Goal: Find contact information: Find contact information

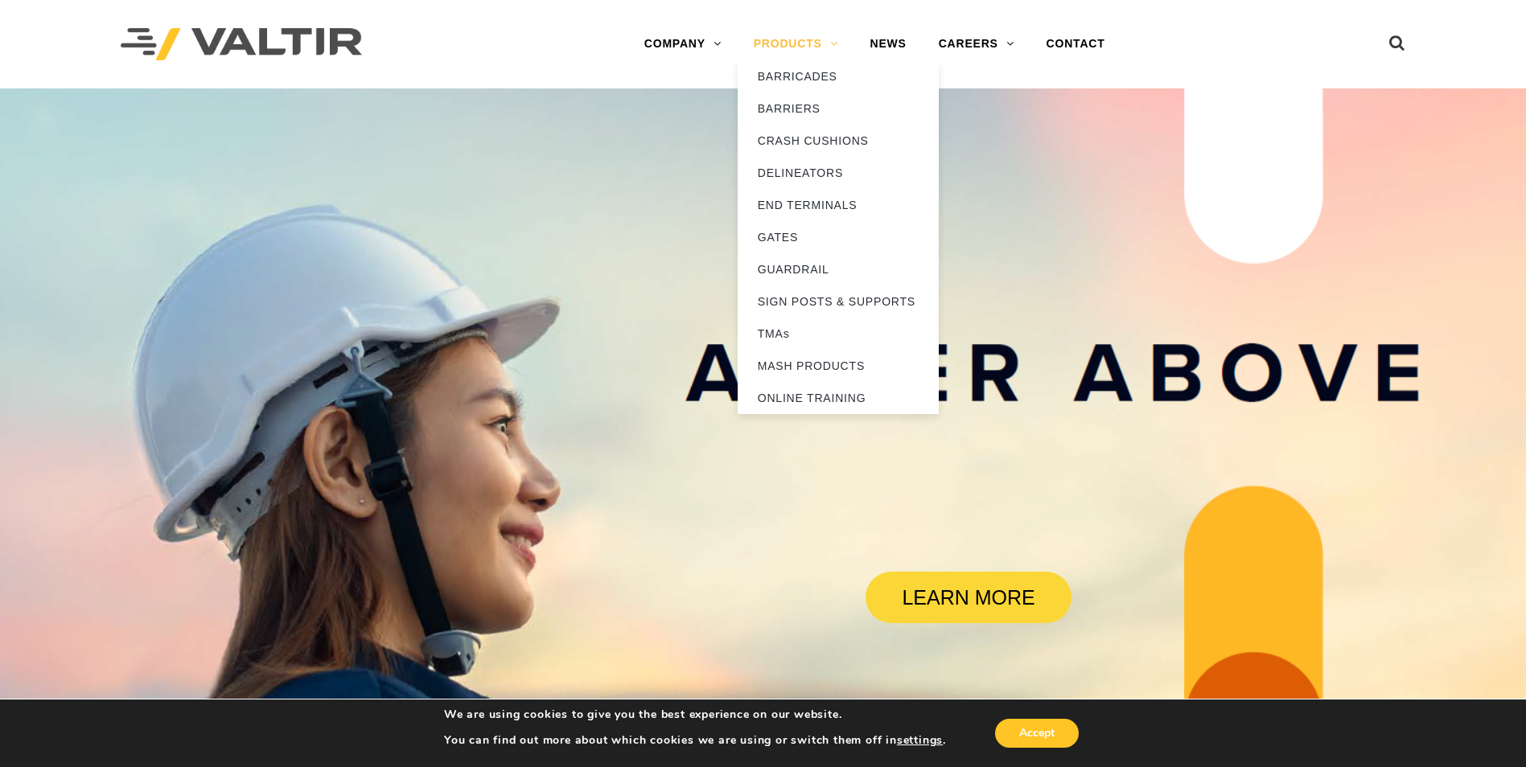
click at [802, 39] on link "PRODUCTS" at bounding box center [795, 44] width 117 height 32
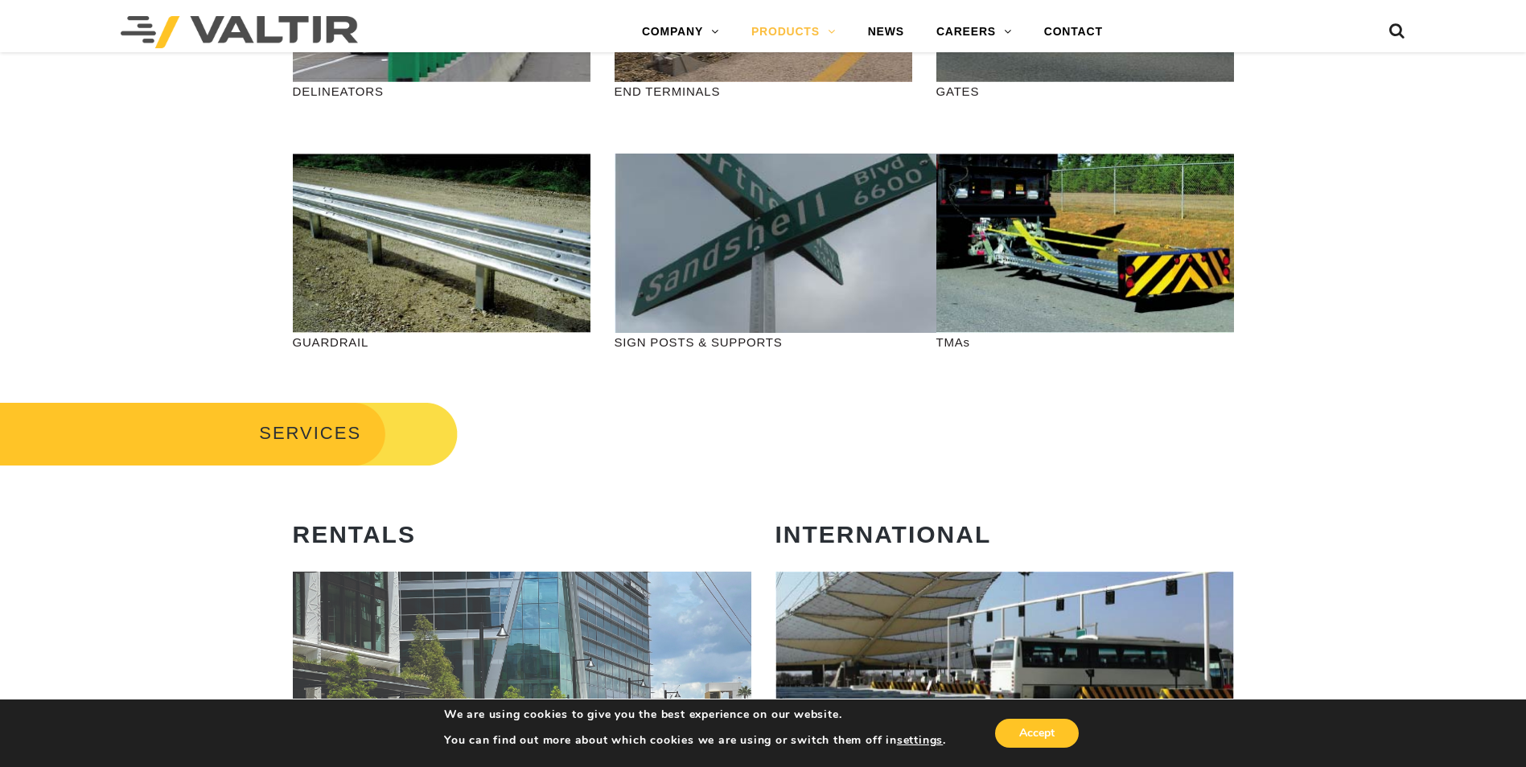
scroll to position [563, 0]
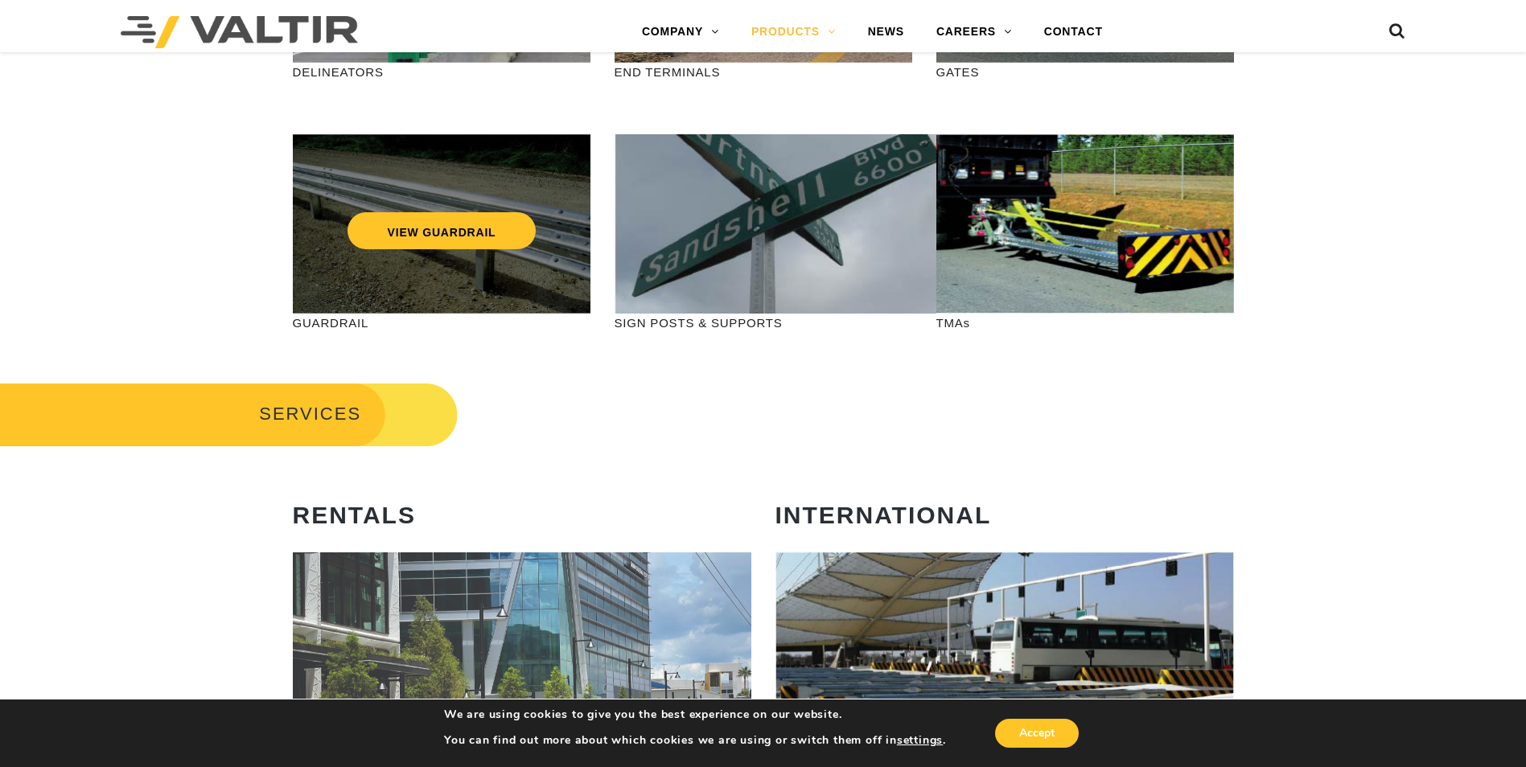
click at [483, 261] on div "VIEW GUARDRAIL" at bounding box center [442, 223] width 298 height 179
click at [479, 227] on link "VIEW GUARDRAIL" at bounding box center [441, 230] width 189 height 37
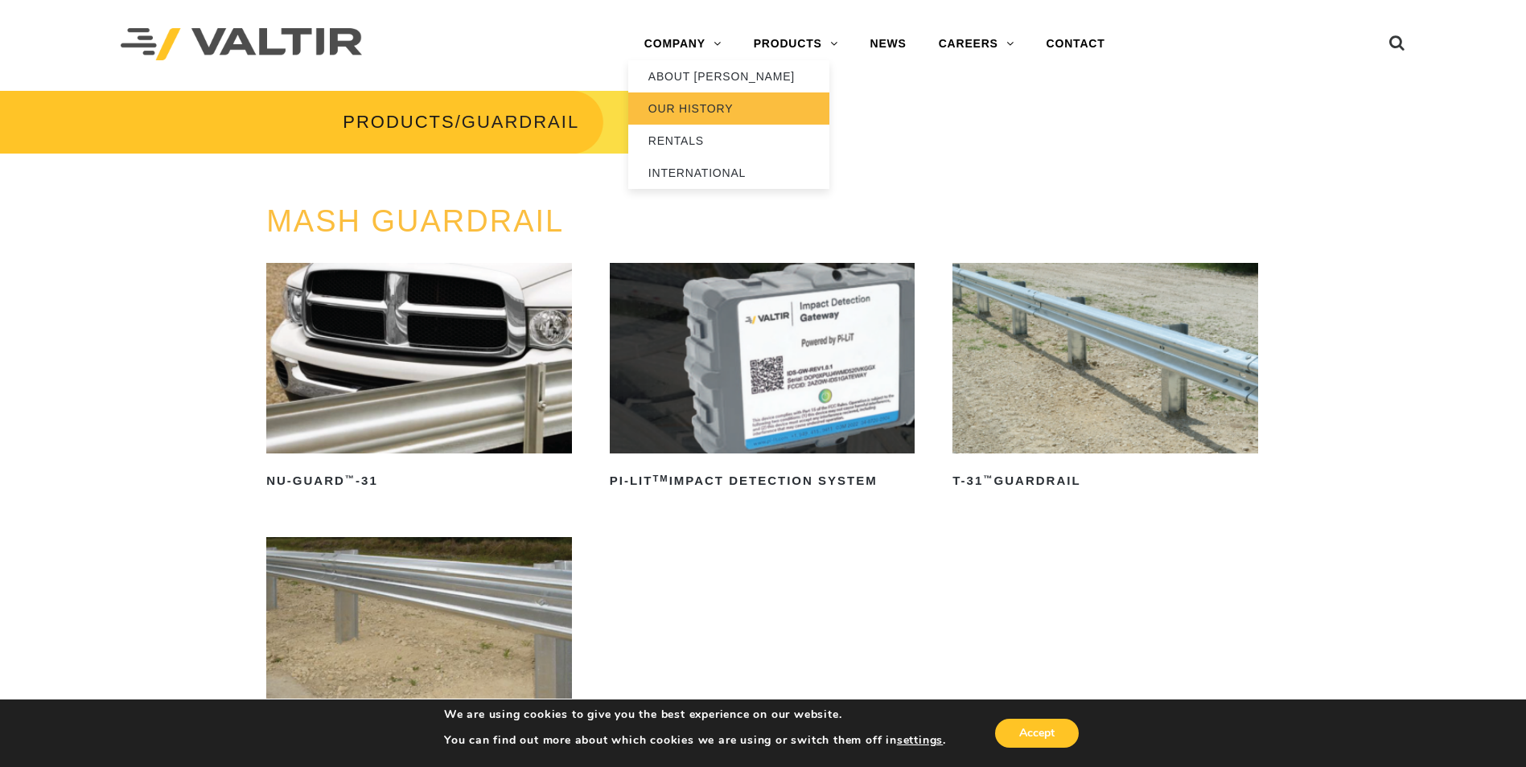
click at [682, 105] on link "OUR HISTORY" at bounding box center [728, 108] width 201 height 32
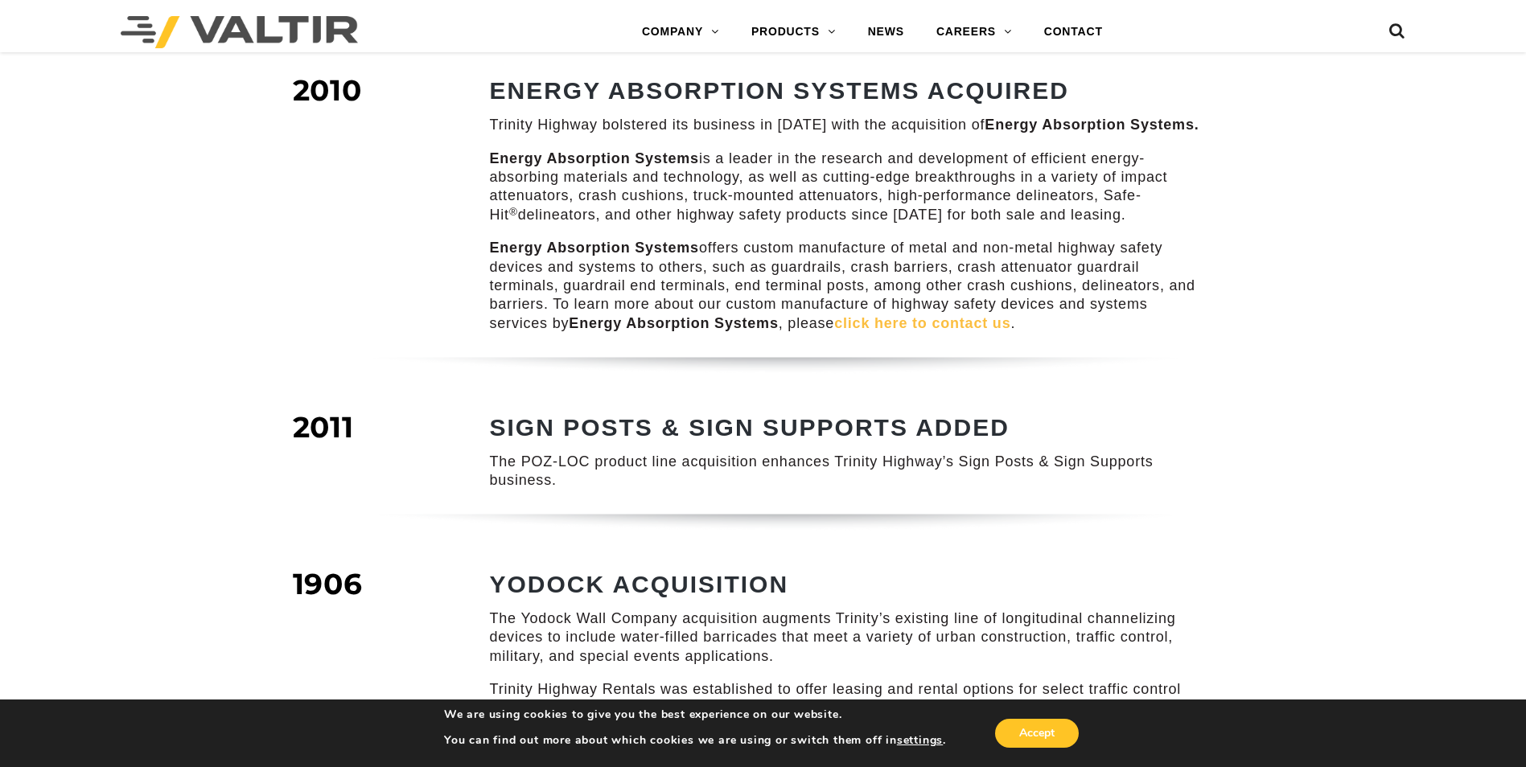
scroll to position [1528, 0]
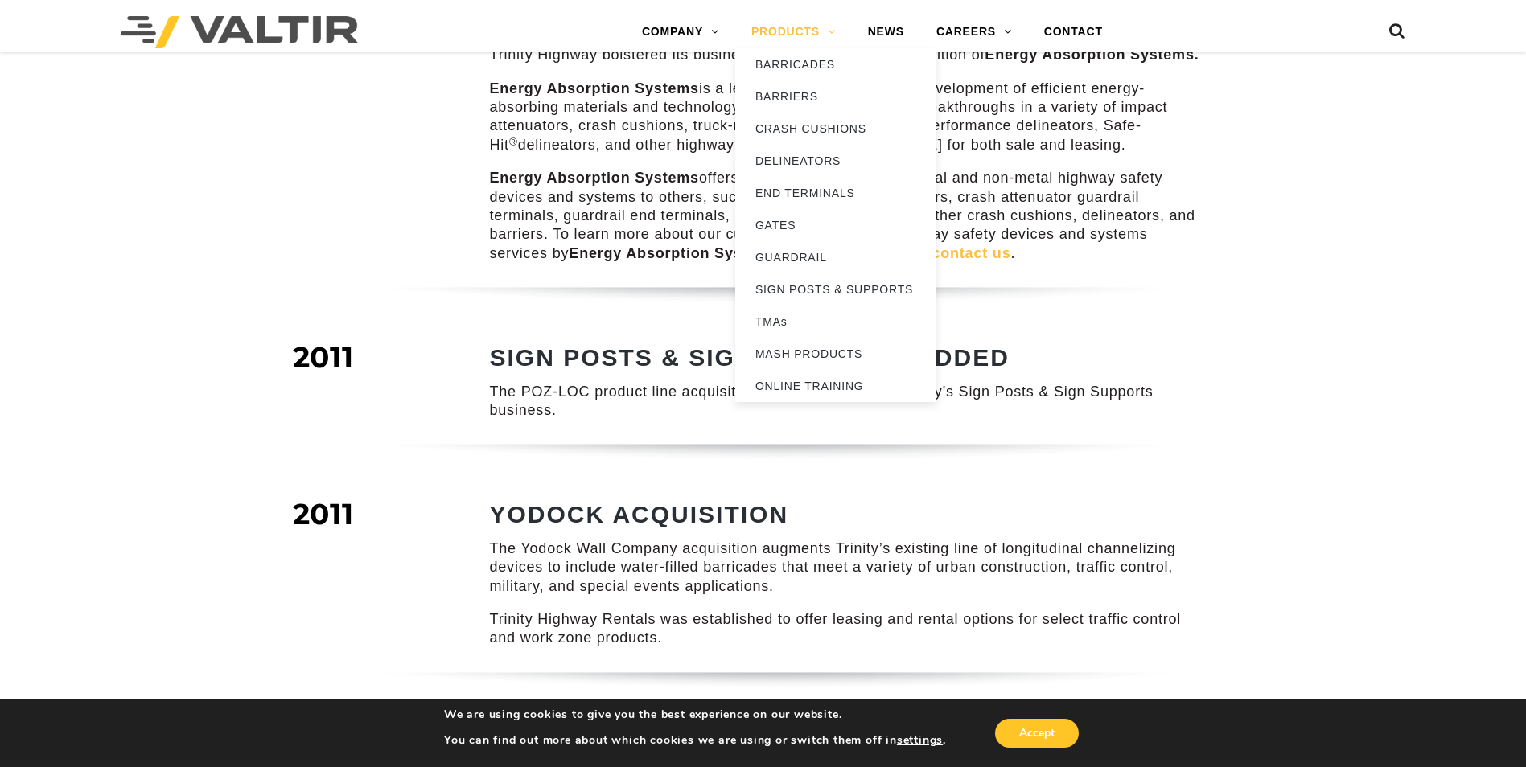
click at [840, 27] on link "PRODUCTS" at bounding box center [793, 32] width 117 height 32
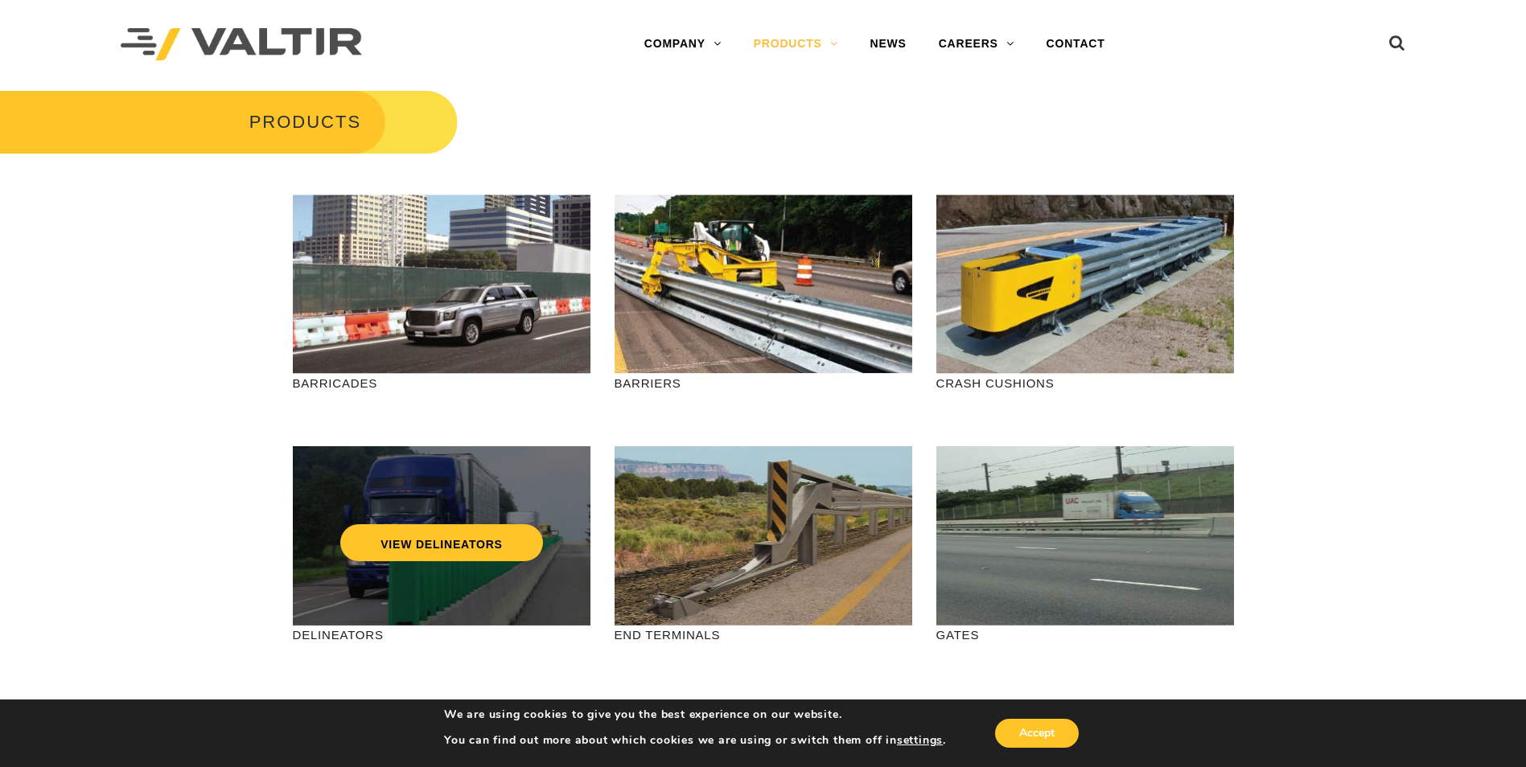
click at [452, 593] on div "VIEW DELINEATORS" at bounding box center [442, 535] width 298 height 179
click at [517, 556] on link "VIEW DELINEATORS" at bounding box center [441, 542] width 203 height 37
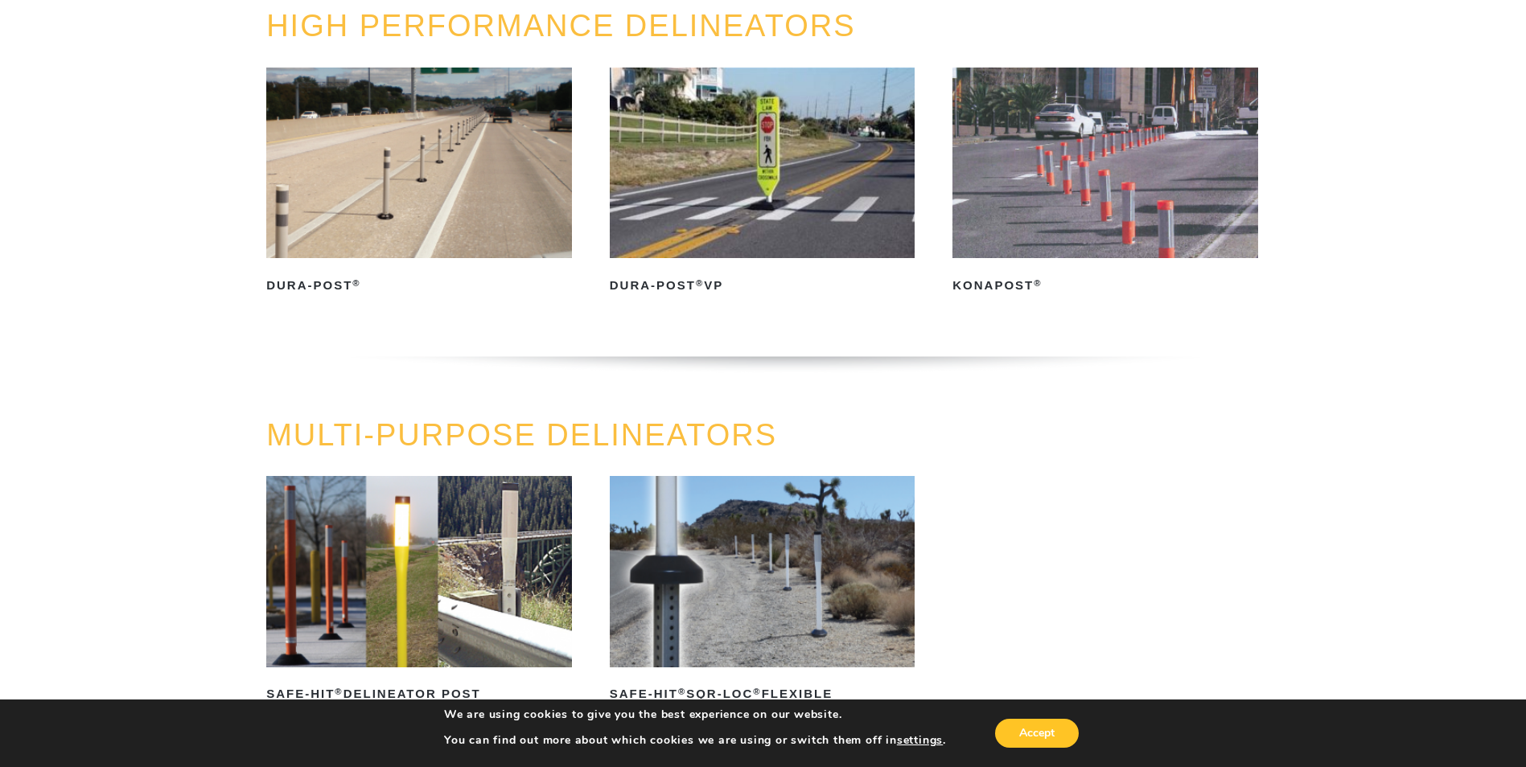
scroll to position [241, 0]
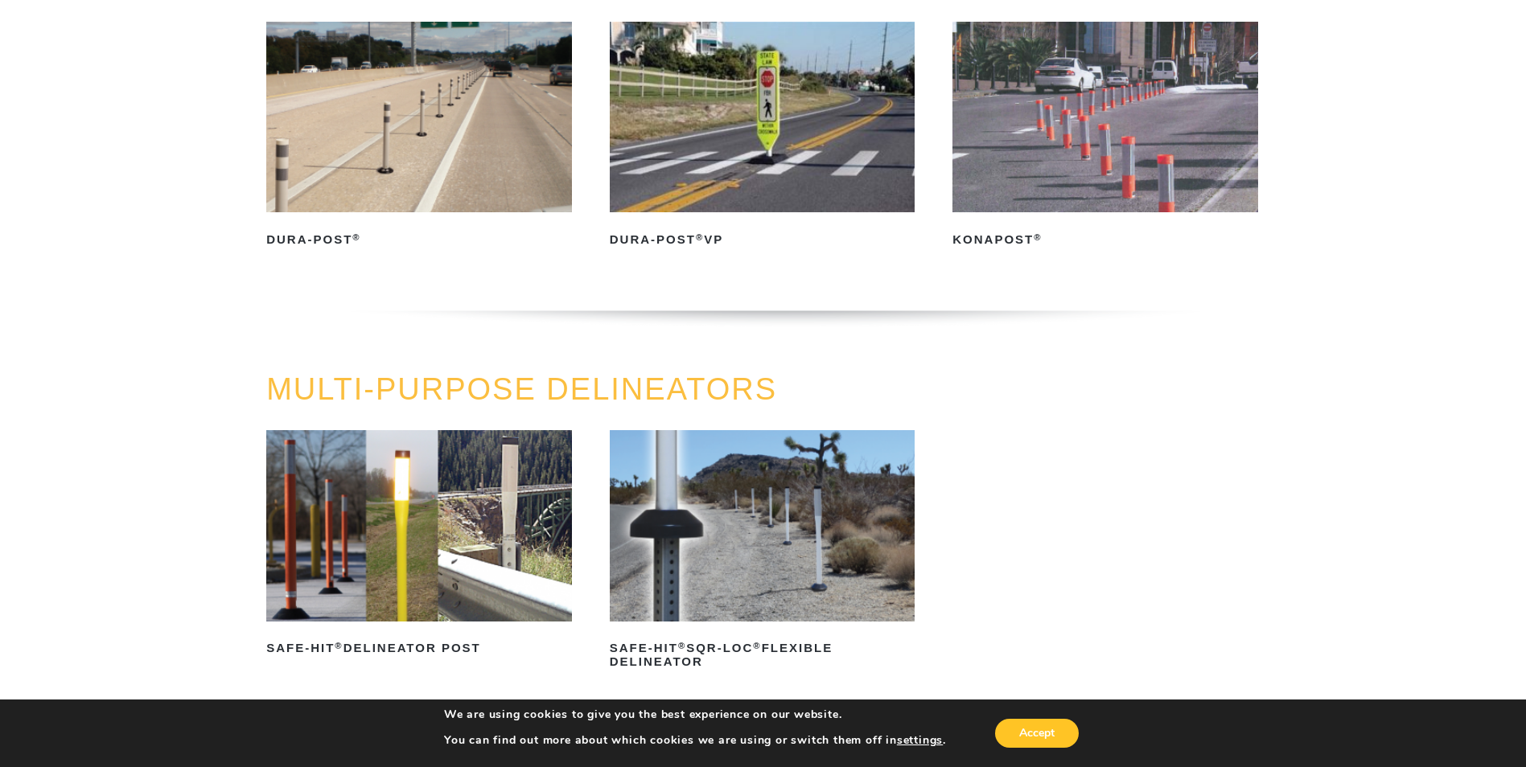
click at [514, 502] on img at bounding box center [419, 525] width 306 height 191
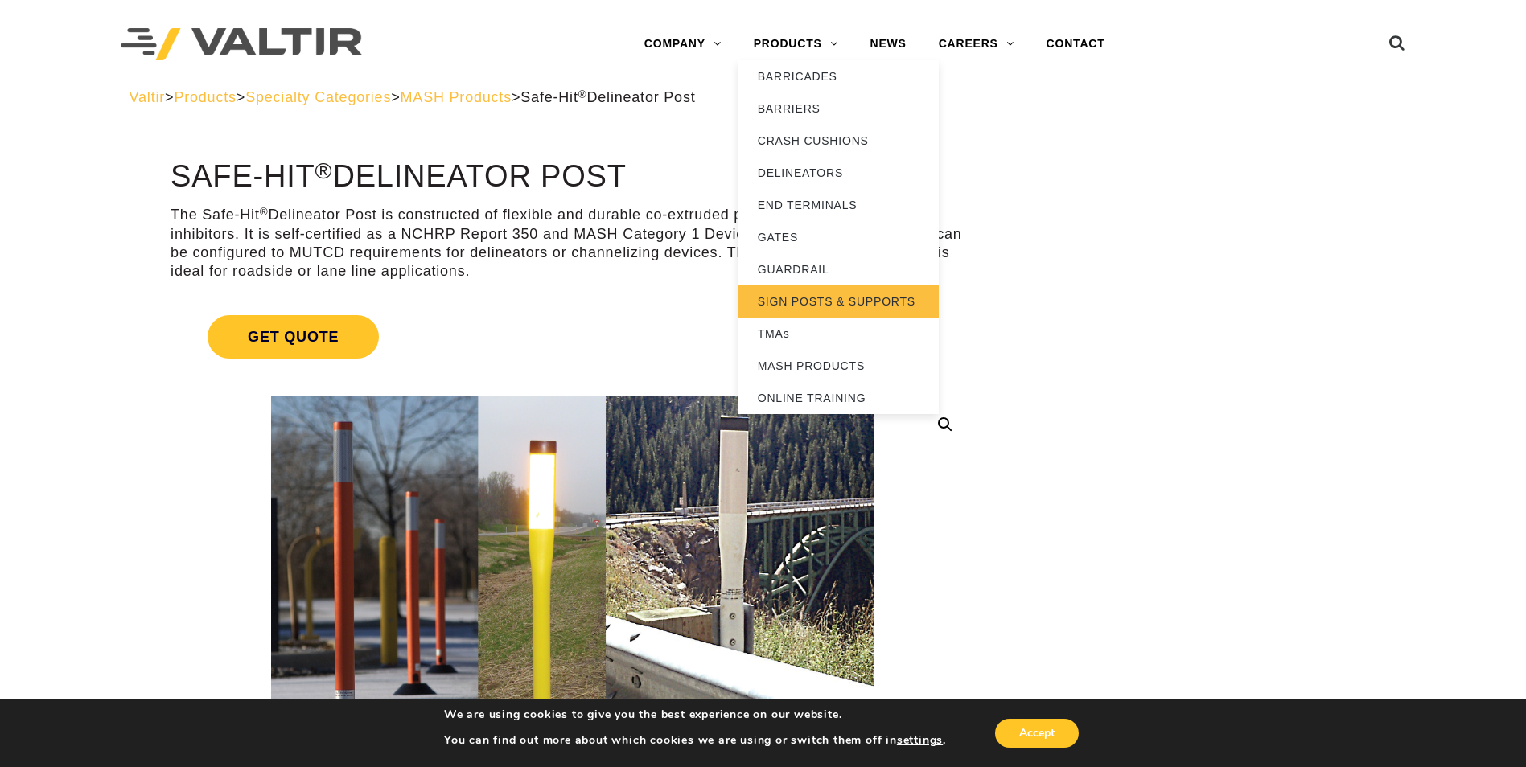
click at [816, 301] on link "SIGN POSTS & SUPPORTS" at bounding box center [837, 302] width 201 height 32
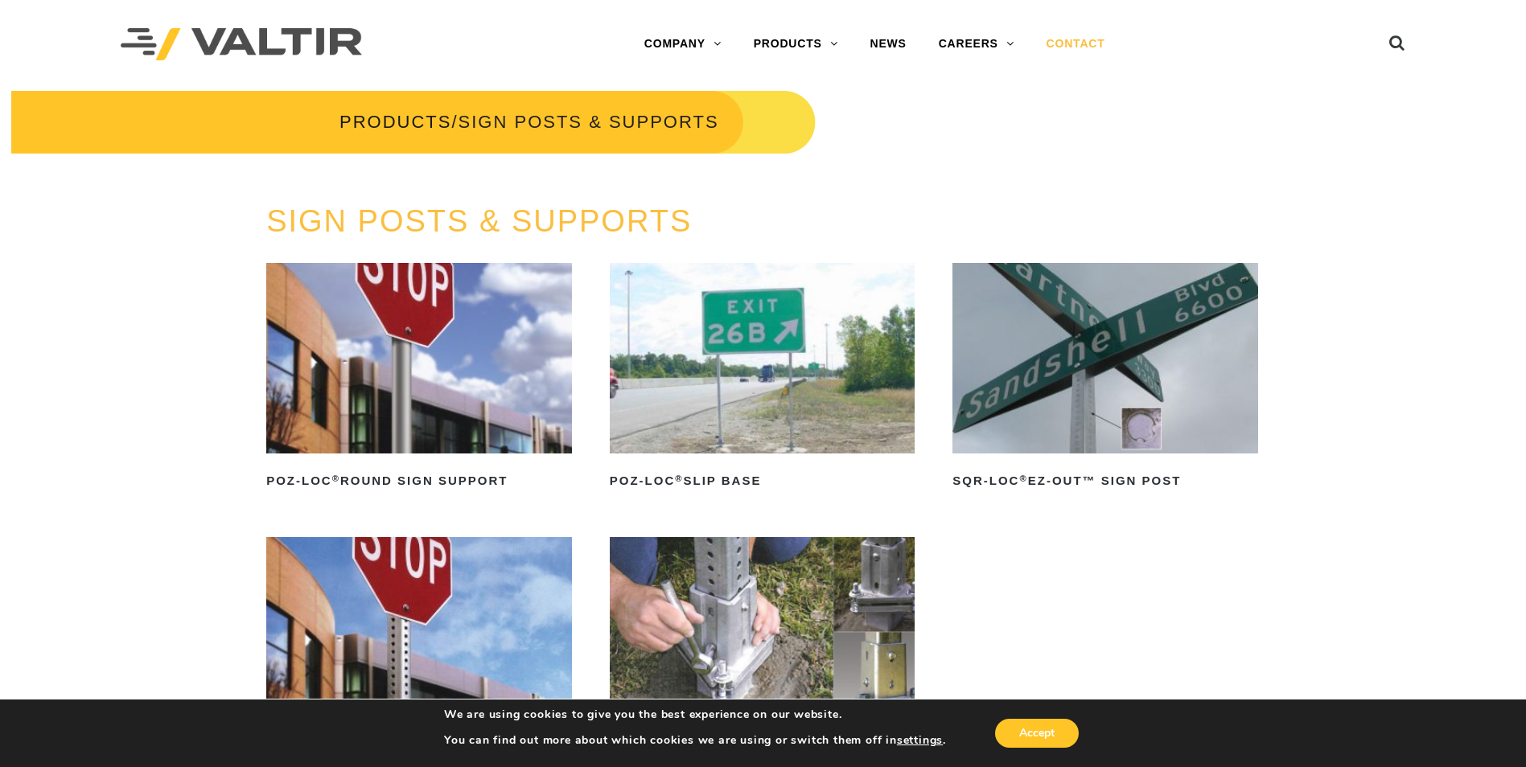
click at [1082, 41] on link "CONTACT" at bounding box center [1075, 44] width 91 height 32
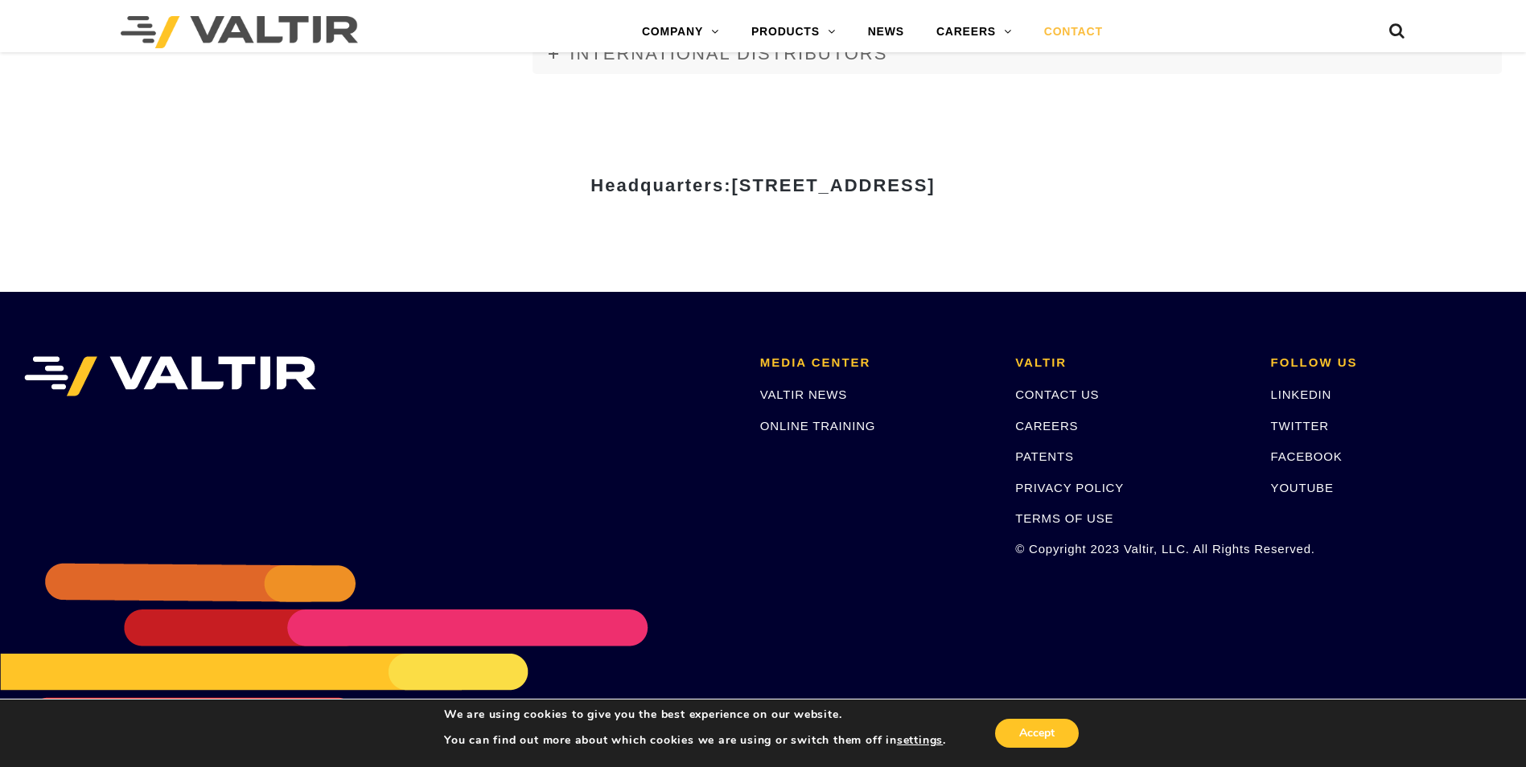
scroll to position [2203, 0]
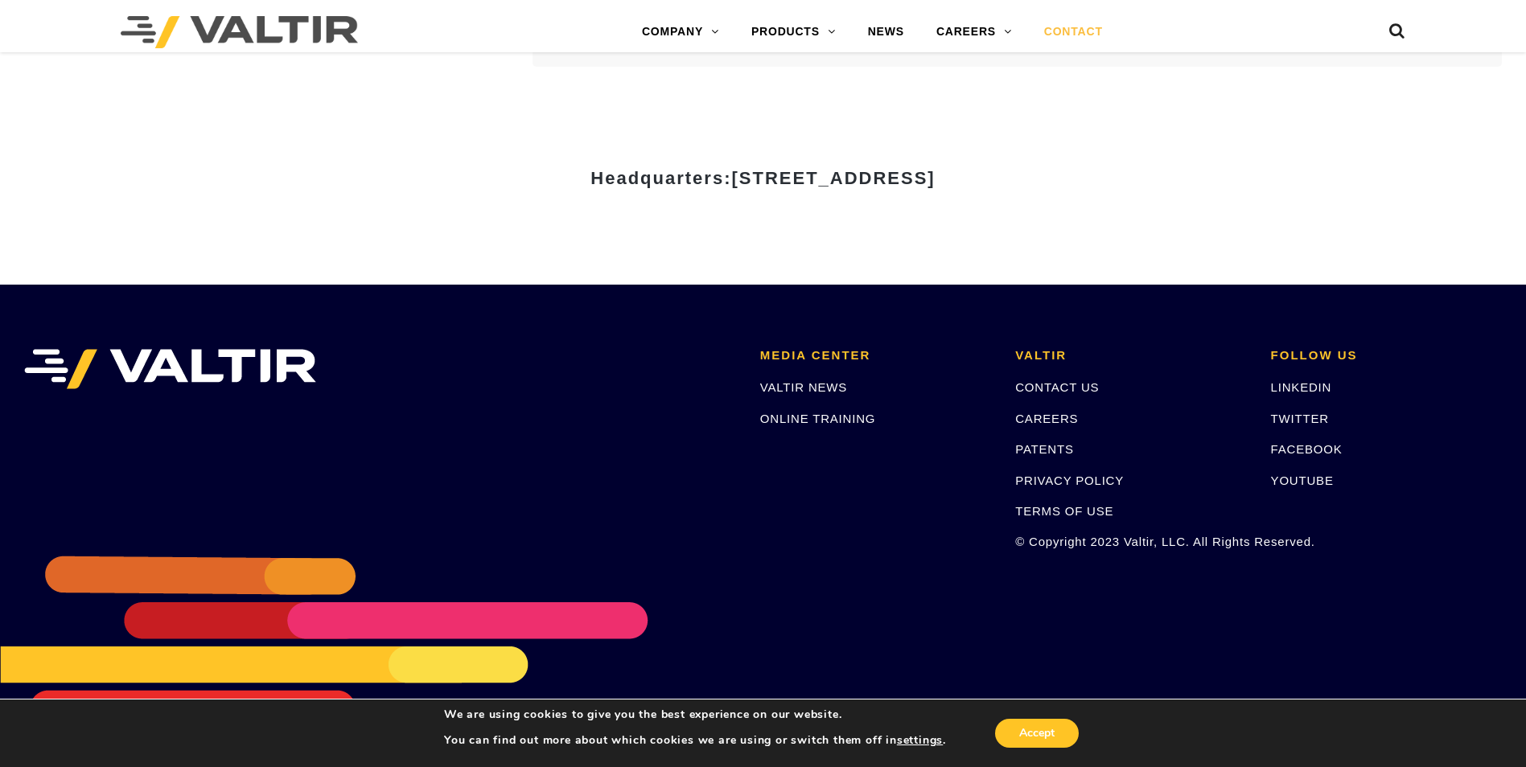
drag, startPoint x: 1097, startPoint y: 177, endPoint x: 575, endPoint y: 175, distance: 522.0
click at [731, 175] on span "15601 Dallas Parkway, Suite 525 | Addison, TX 75001" at bounding box center [832, 178] width 203 height 20
drag, startPoint x: 575, startPoint y: 175, endPoint x: 602, endPoint y: 177, distance: 26.6
copy span "15601 Dallas Parkway, Suite 525 | Addison, TX 75001"
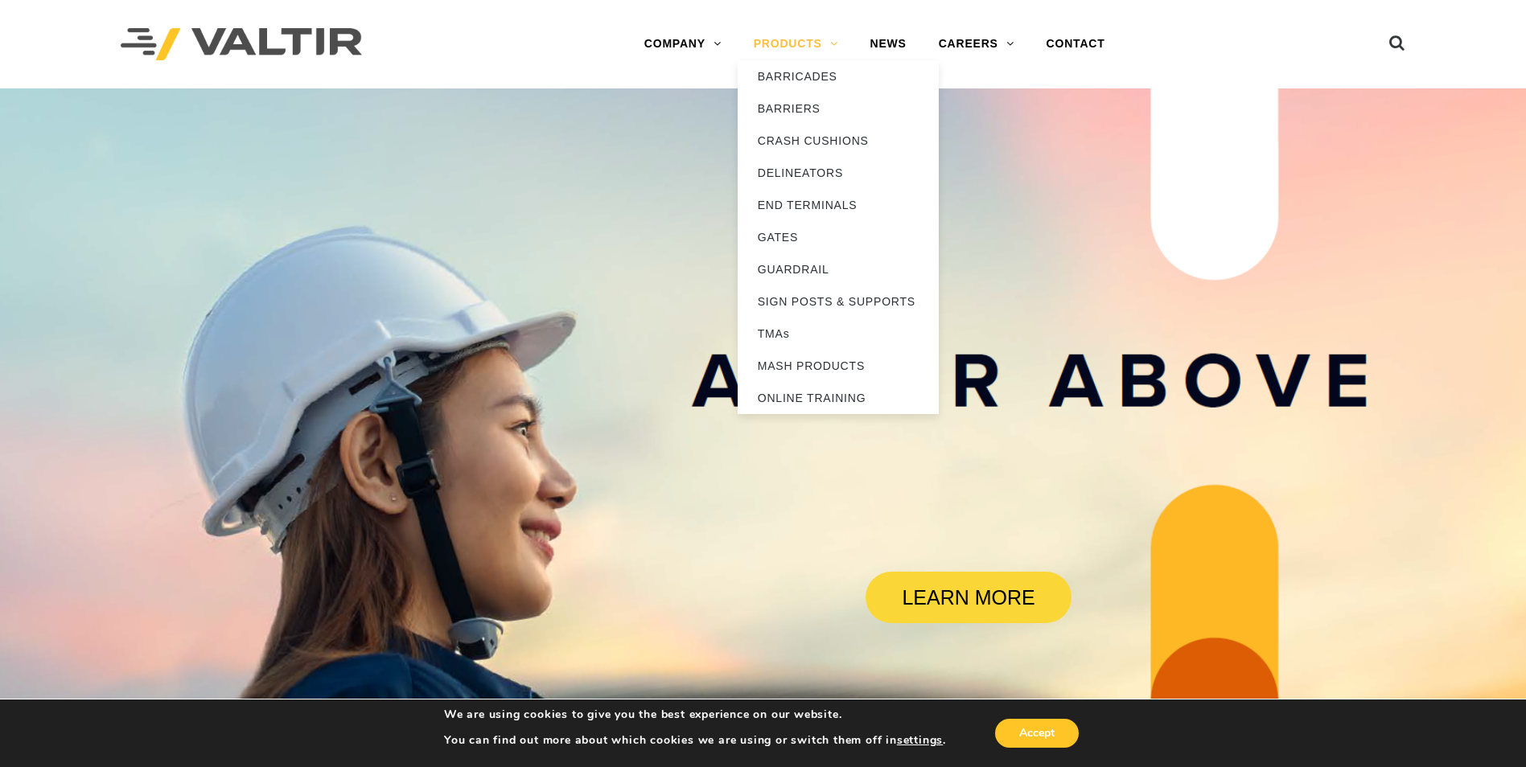
click at [812, 44] on link "PRODUCTS" at bounding box center [795, 44] width 117 height 32
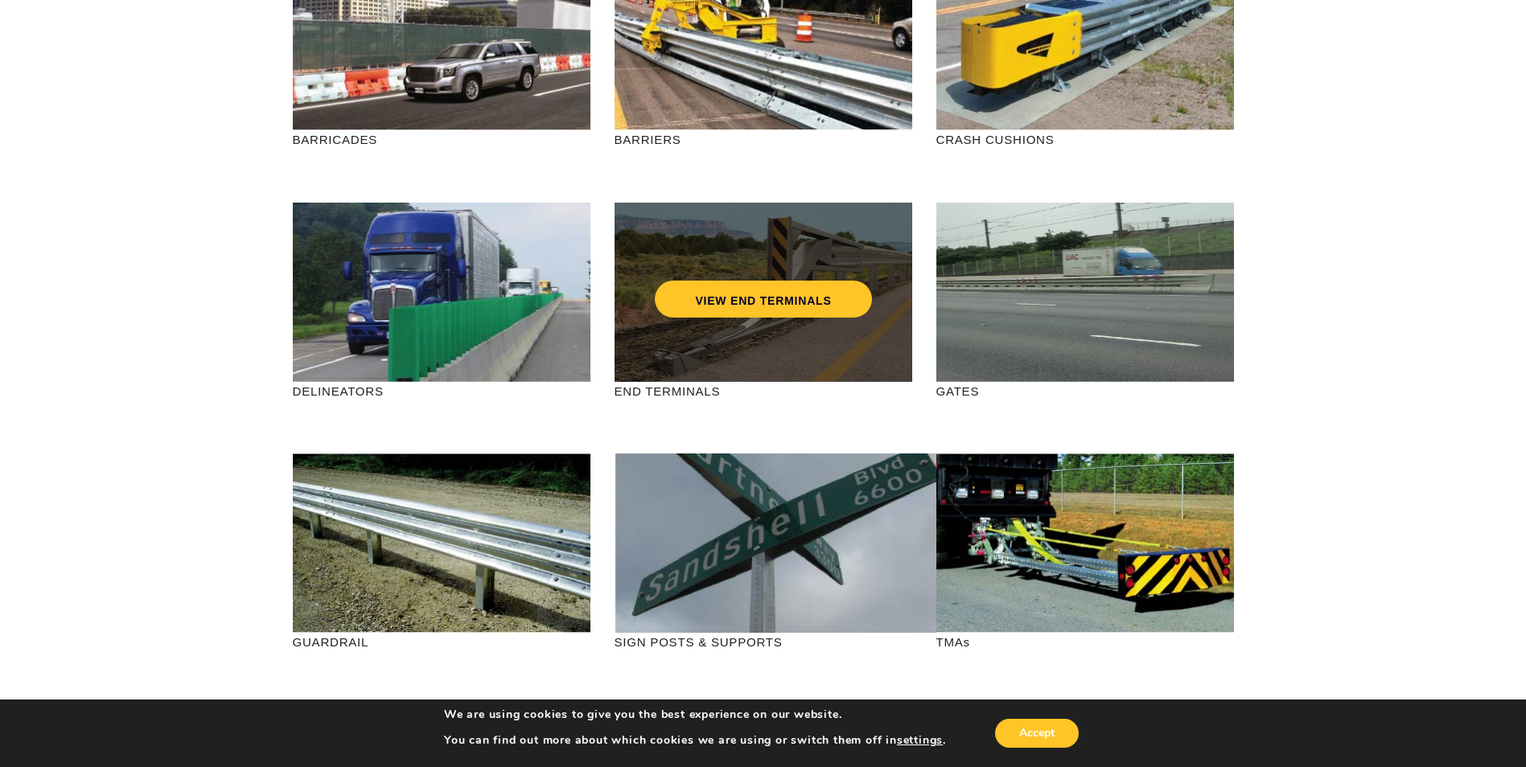
scroll to position [241, 0]
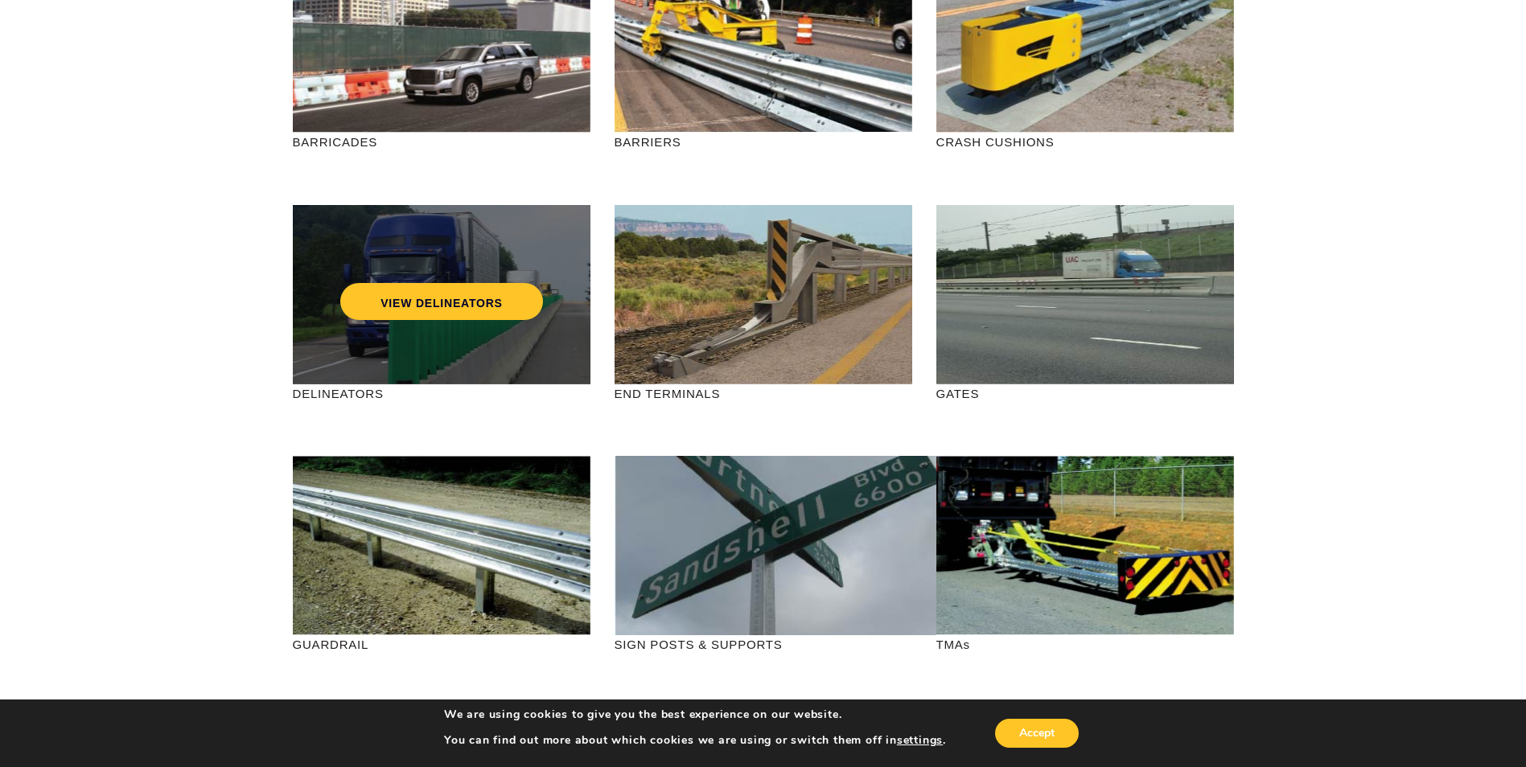
click at [346, 325] on div "VIEW DELINEATORS" at bounding box center [442, 294] width 298 height 179
click at [389, 307] on link "VIEW DELINEATORS" at bounding box center [441, 301] width 203 height 37
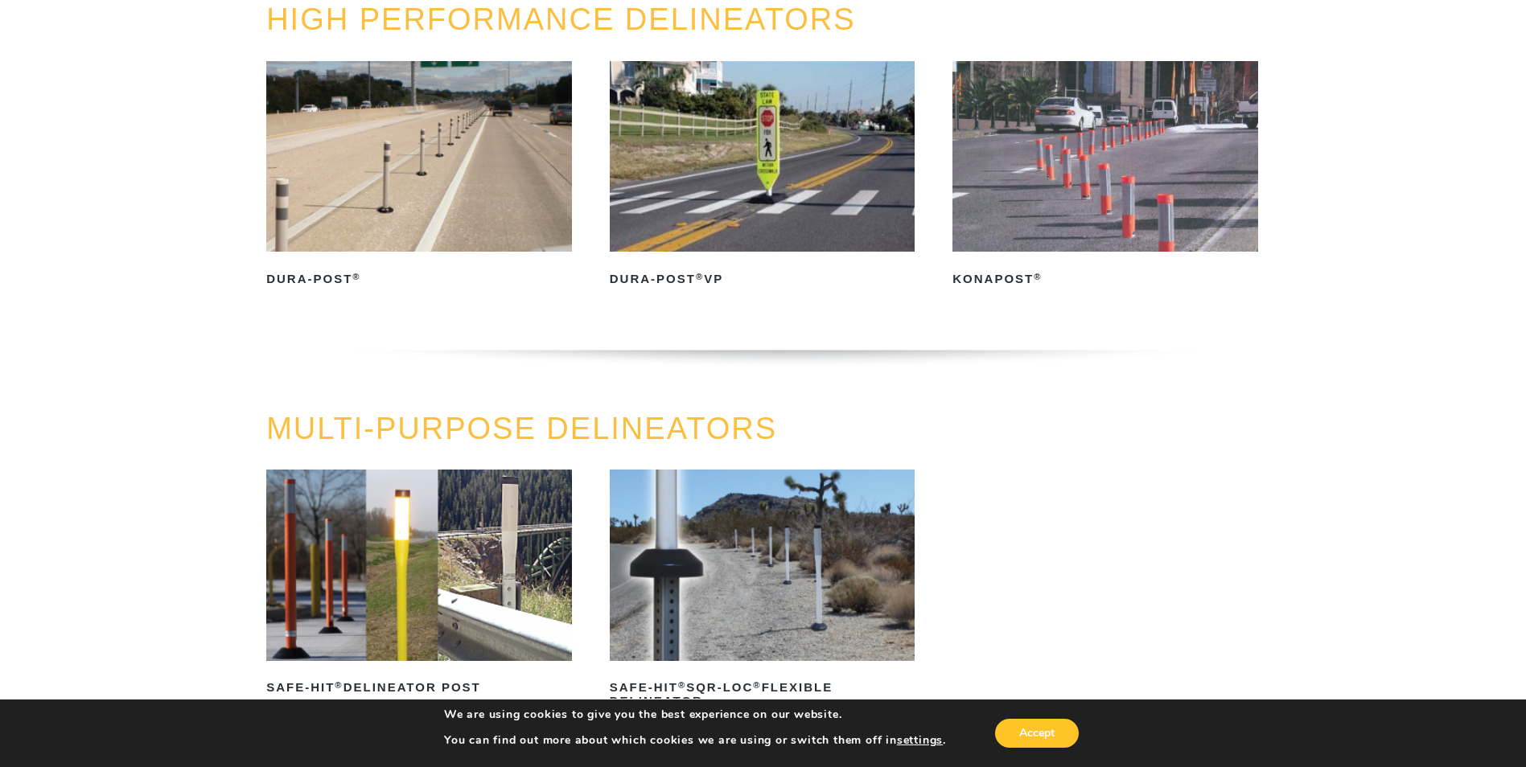
scroll to position [161, 0]
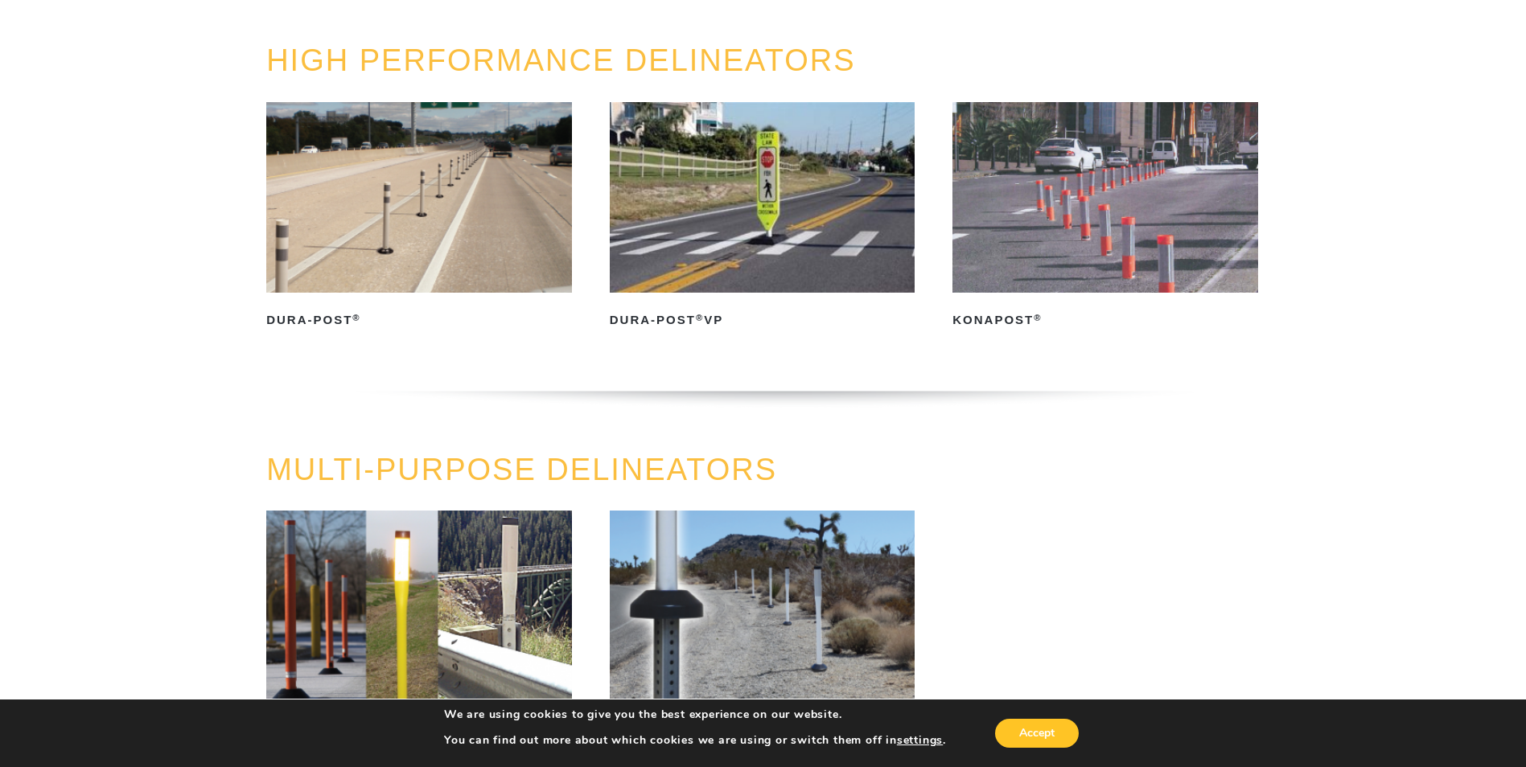
click at [417, 277] on img at bounding box center [419, 197] width 306 height 191
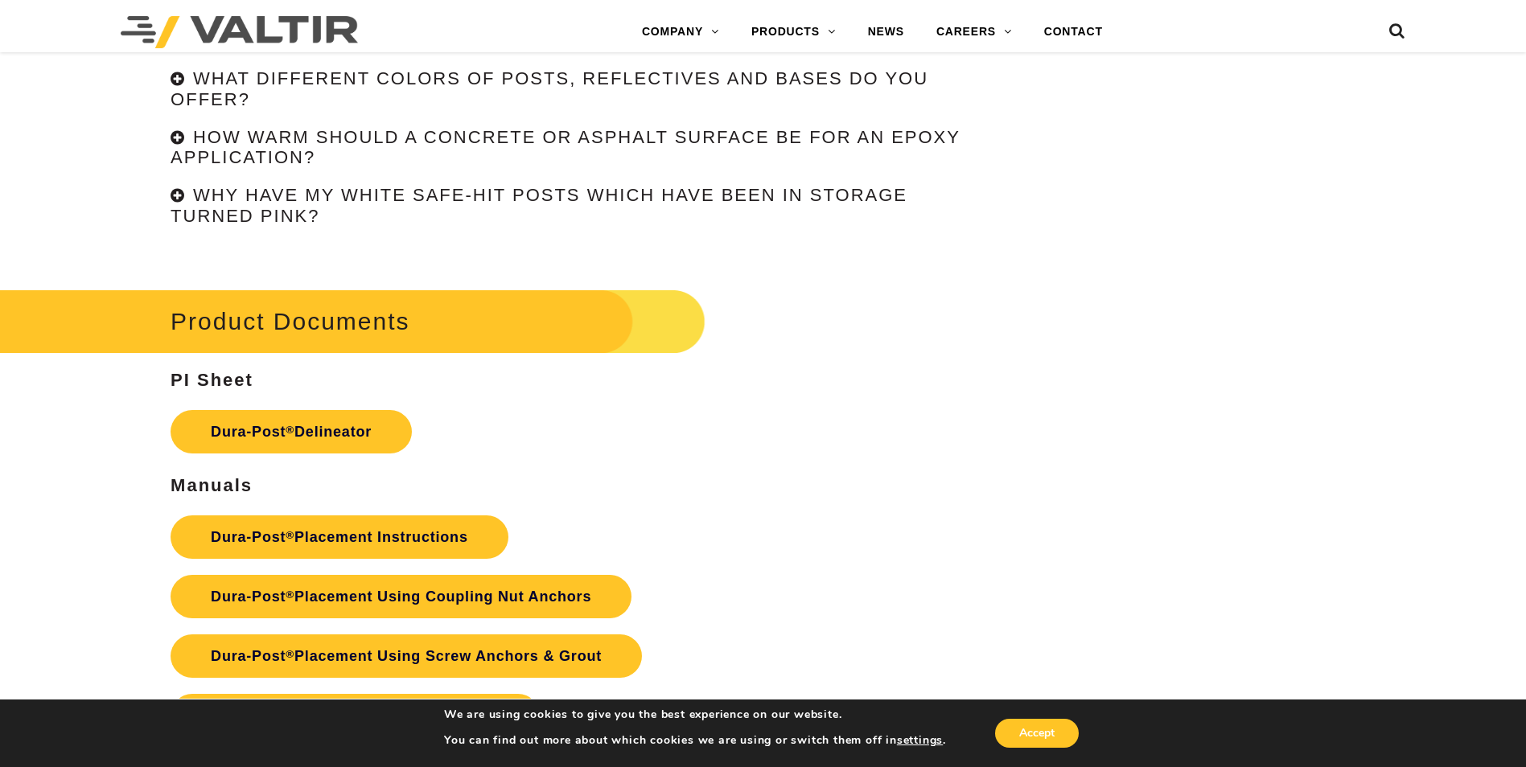
scroll to position [3217, 0]
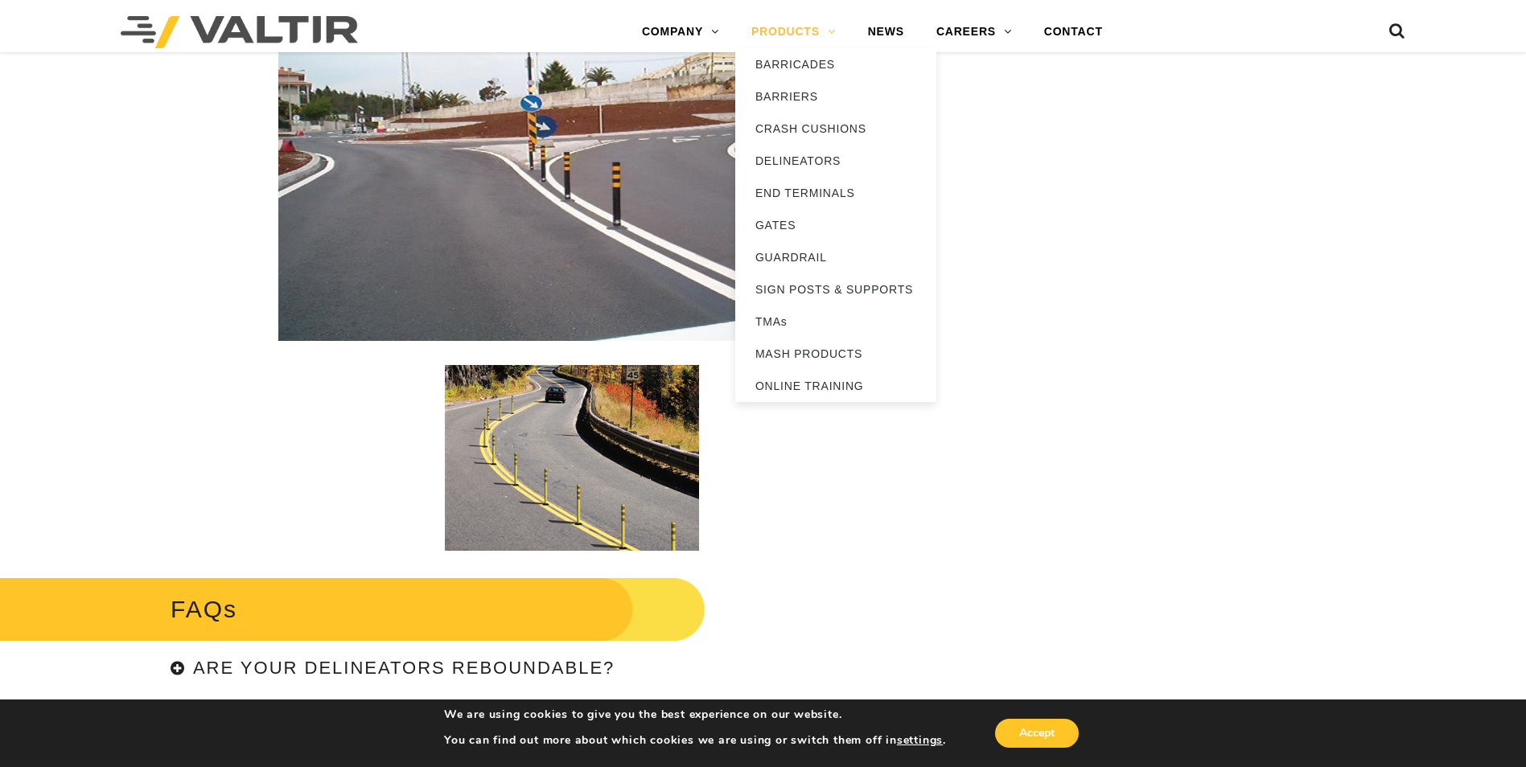
click at [819, 31] on link "PRODUCTS" at bounding box center [793, 32] width 117 height 32
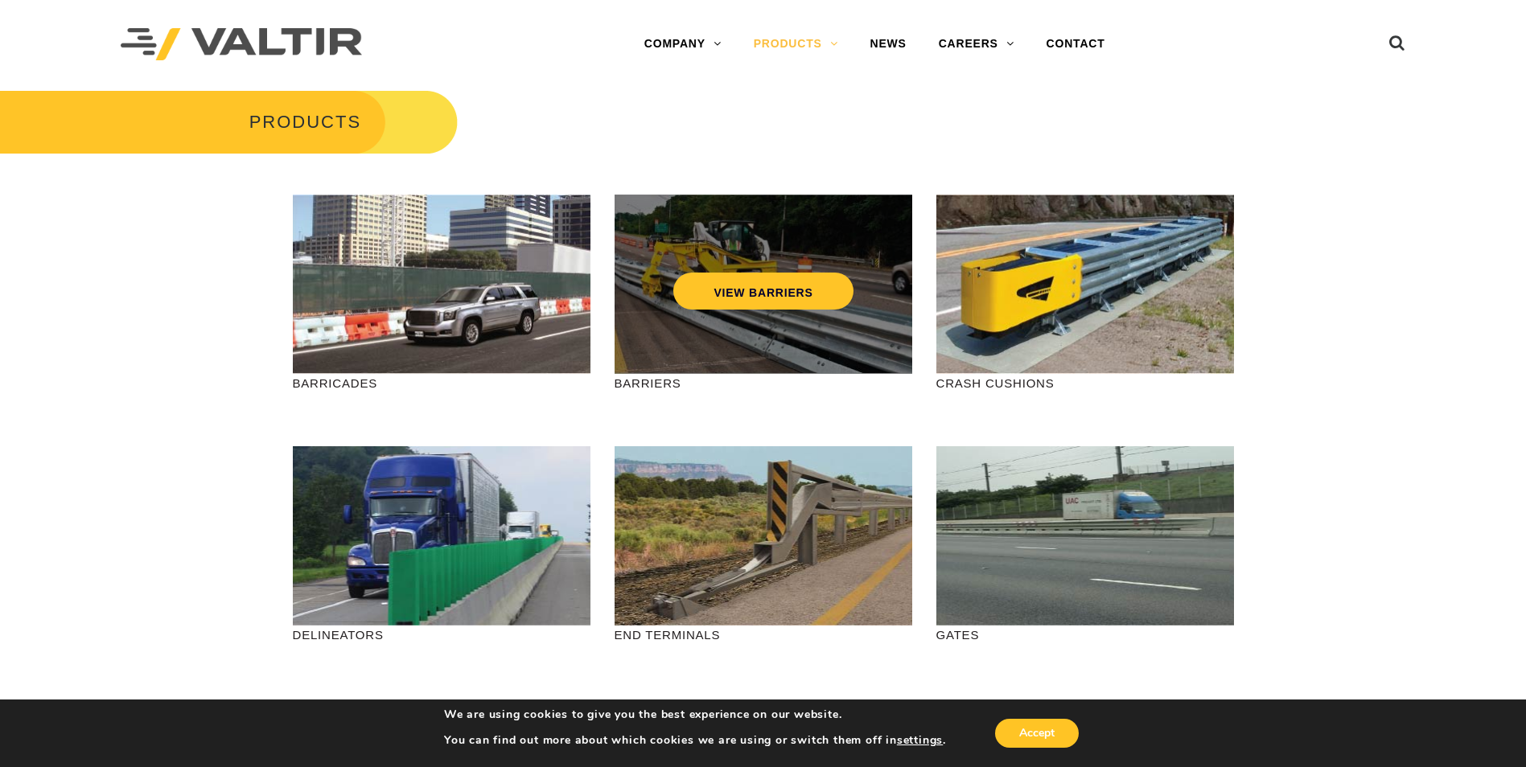
click at [760, 358] on div "VIEW BARRIERS" at bounding box center [763, 284] width 298 height 179
click at [746, 297] on link "VIEW BARRIERS" at bounding box center [762, 291] width 179 height 37
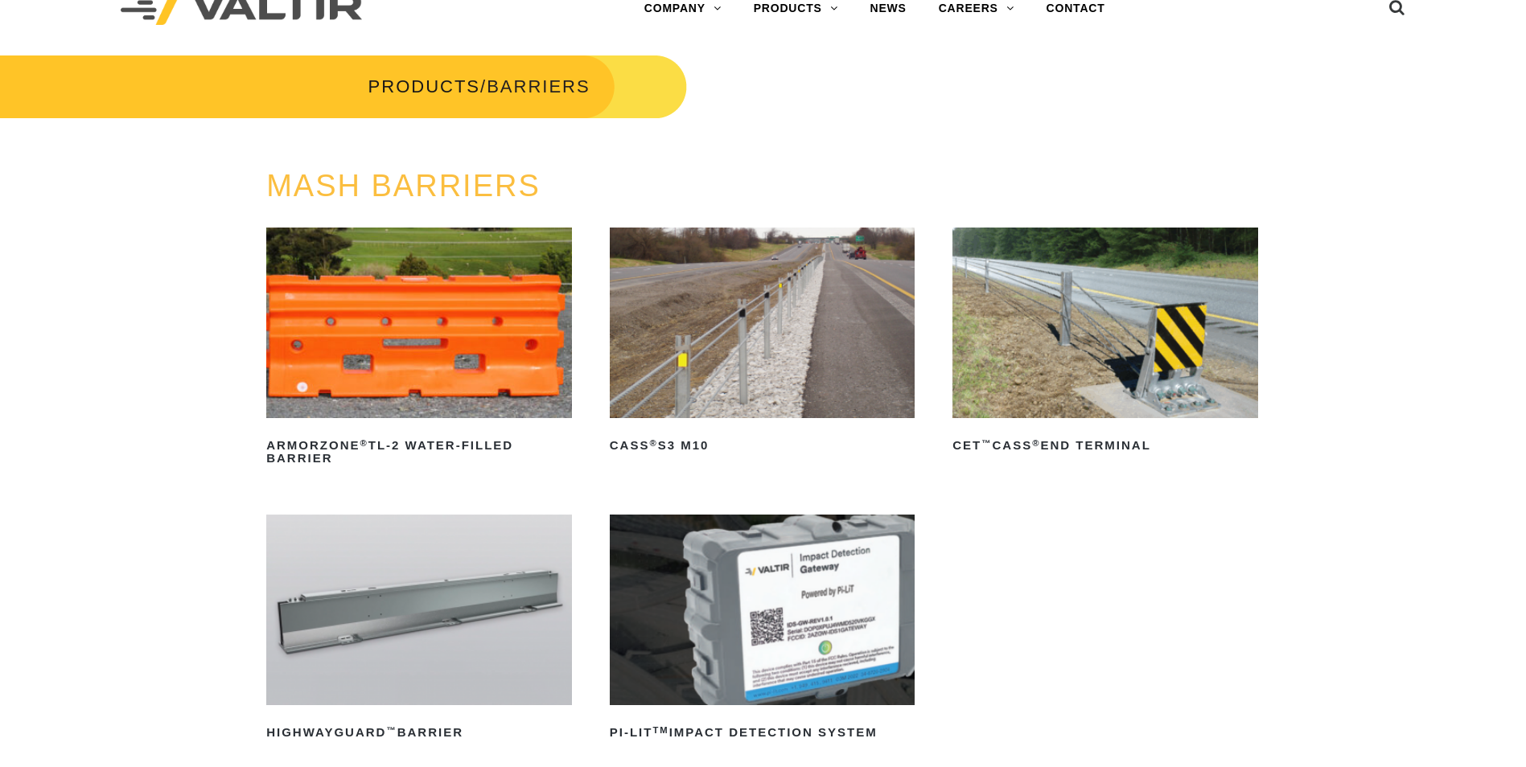
scroll to position [161, 0]
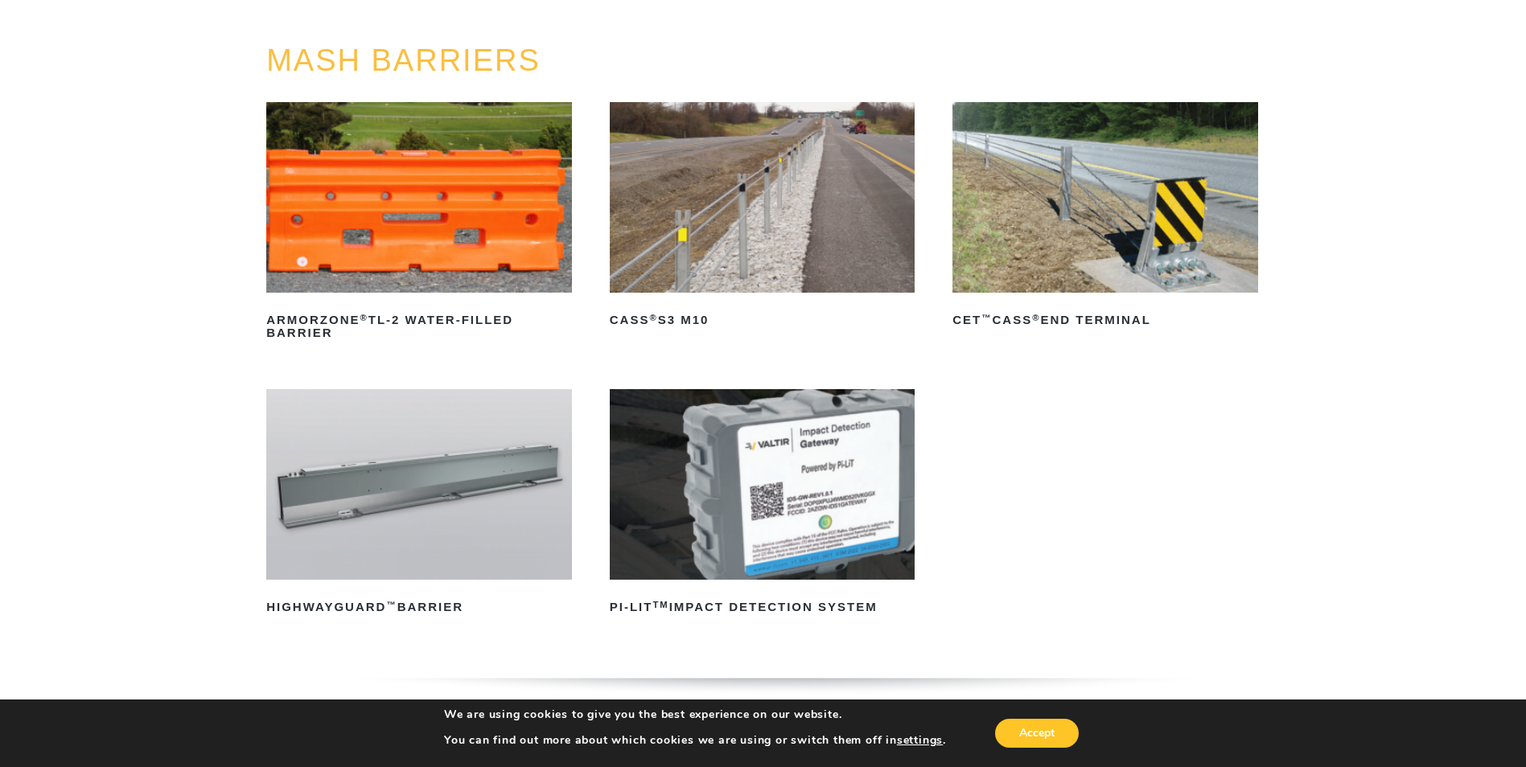
click at [484, 465] on img at bounding box center [419, 484] width 306 height 191
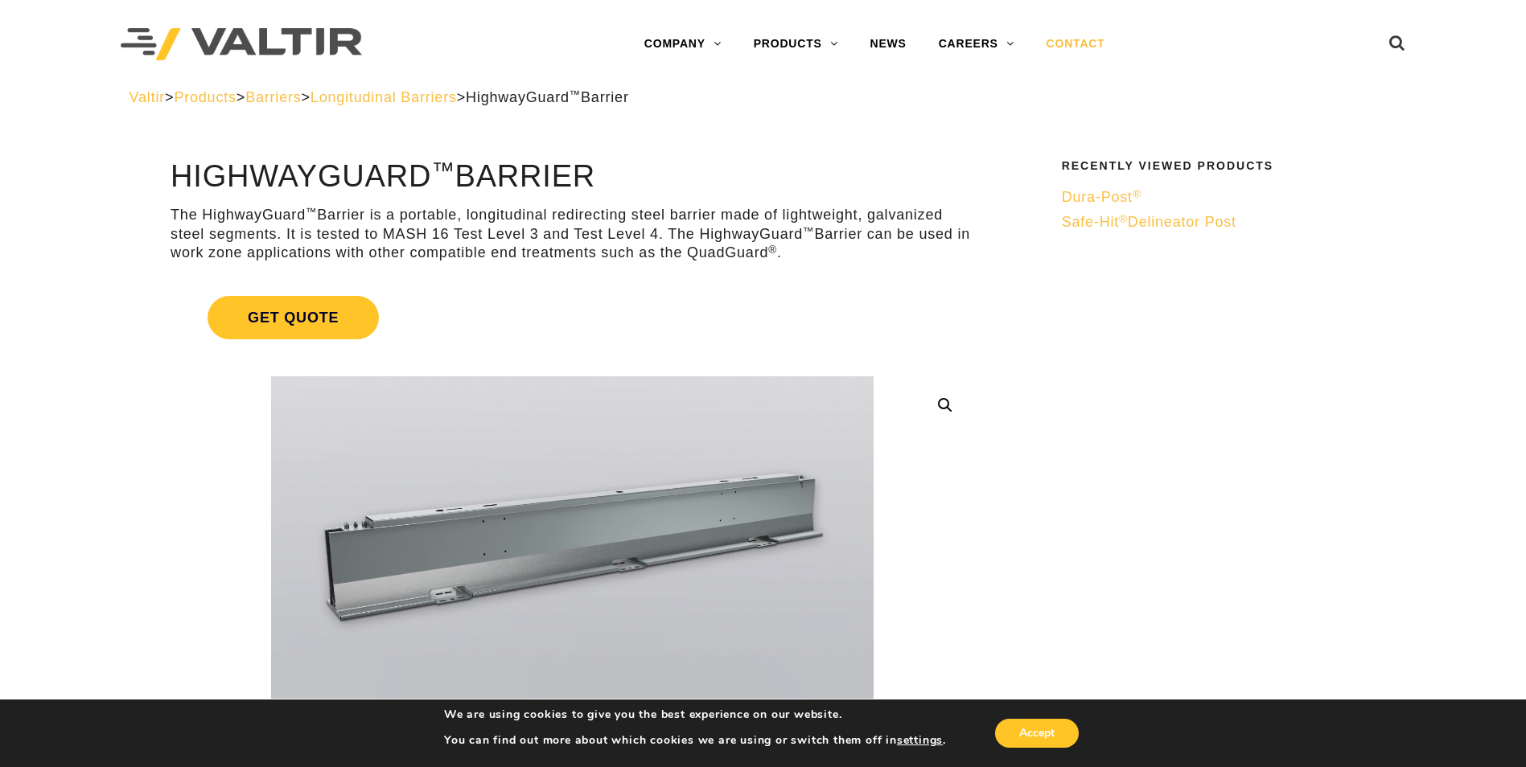
click at [1065, 47] on link "CONTACT" at bounding box center [1075, 44] width 91 height 32
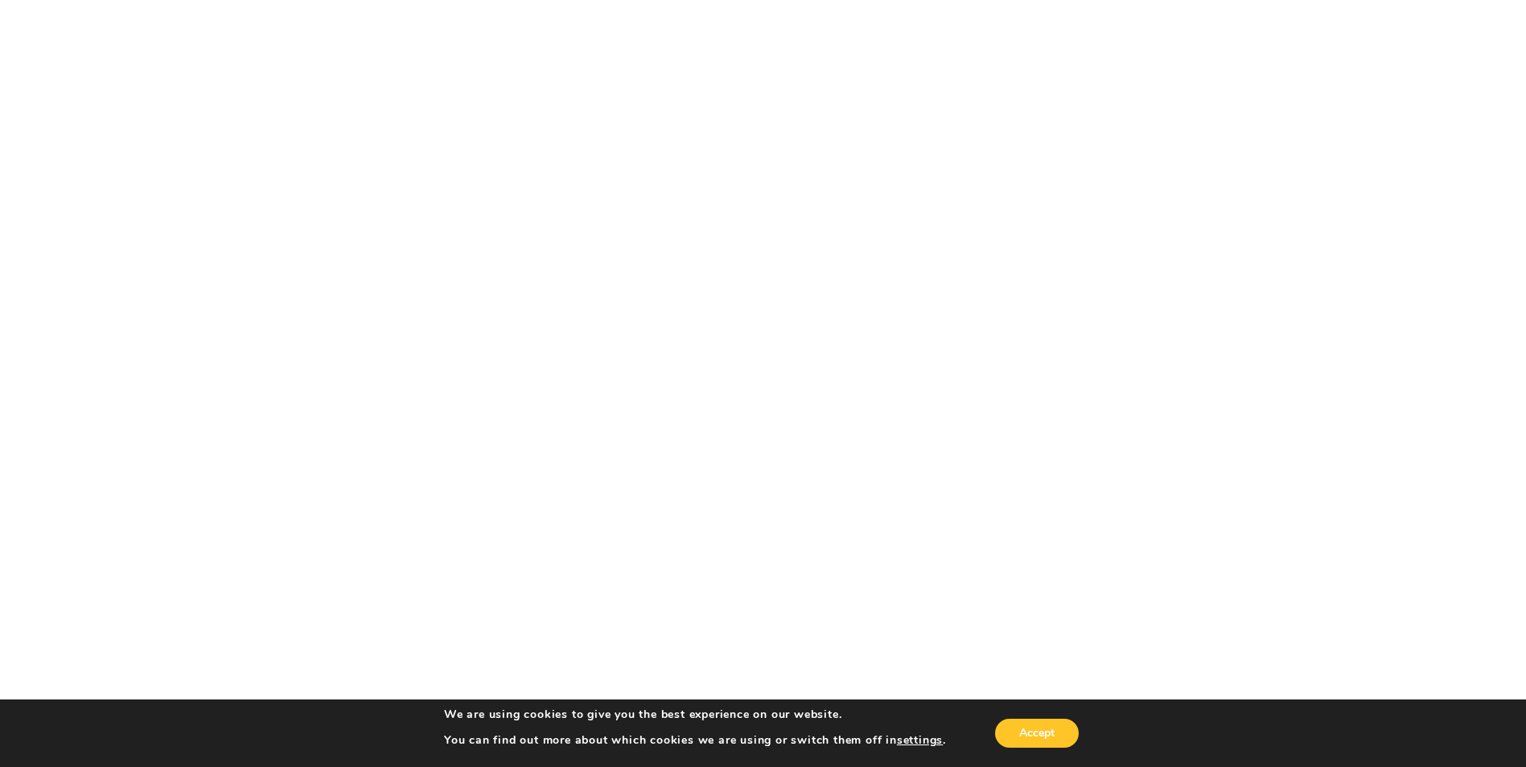
scroll to position [241, 0]
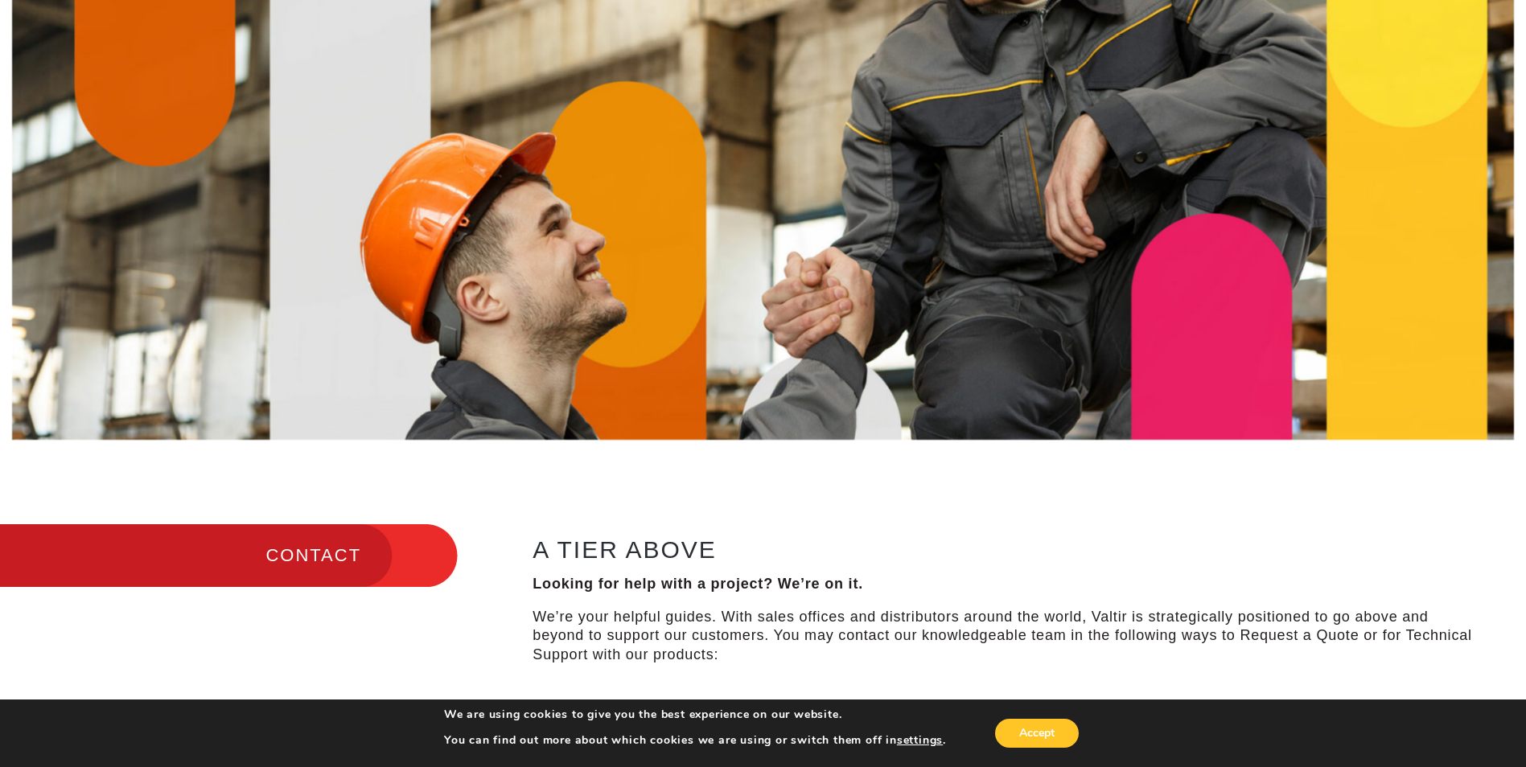
click at [275, 559] on h3 "CONTACT" at bounding box center [229, 556] width 458 height 68
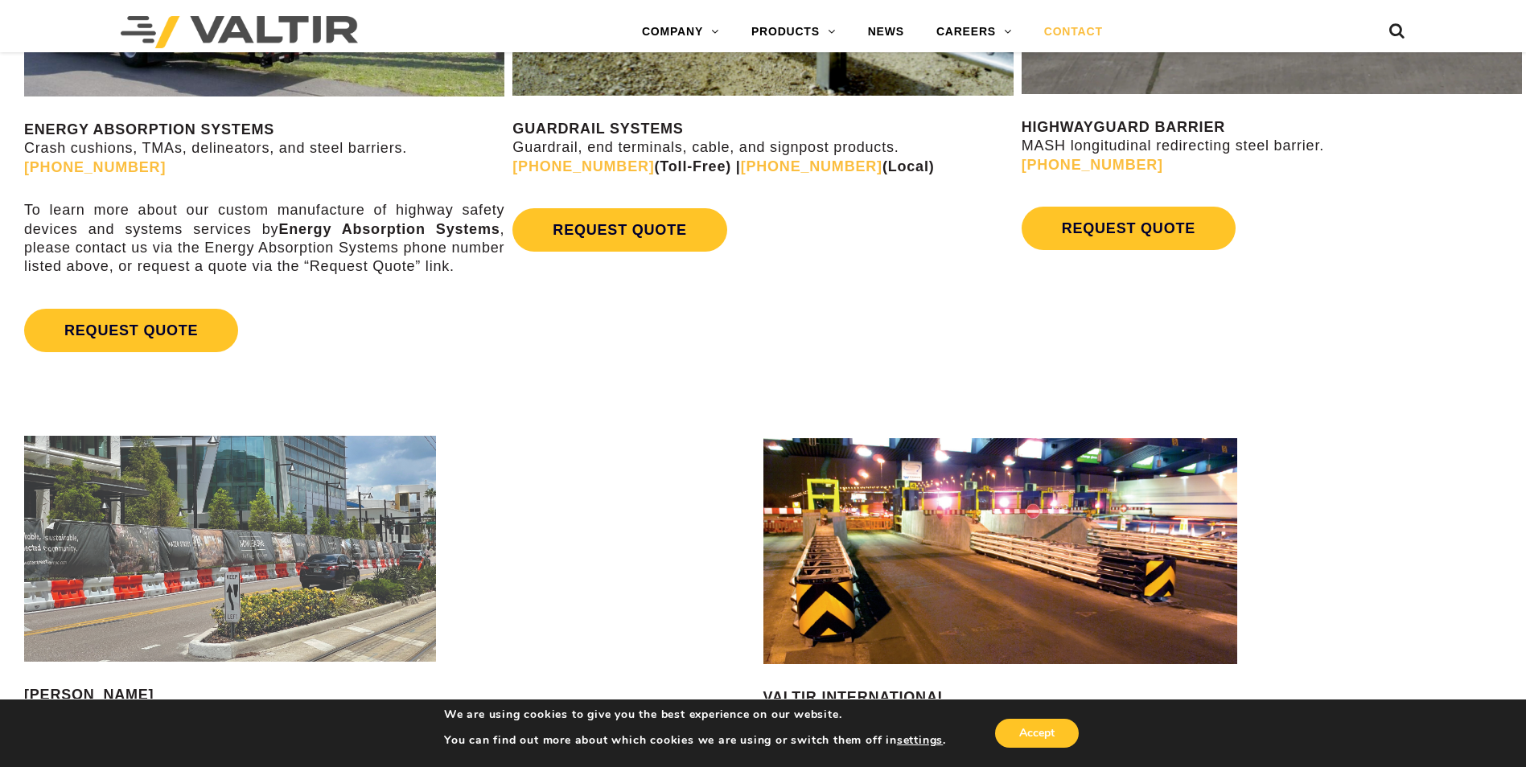
scroll to position [1126, 0]
